Goal: Task Accomplishment & Management: Manage account settings

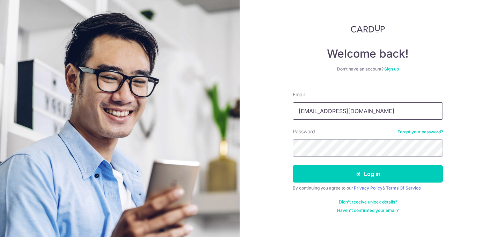
click at [310, 114] on input "[EMAIL_ADDRESS][DOMAIN_NAME]" at bounding box center [368, 110] width 150 height 17
type input "[EMAIL_ADDRESS][DOMAIN_NAME]"
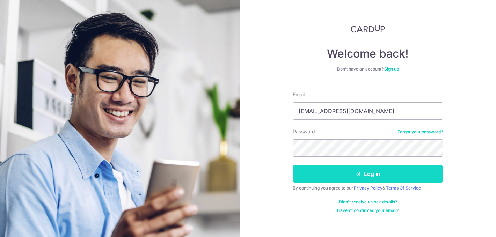
click at [359, 177] on button "Log in" at bounding box center [368, 173] width 150 height 17
